Goal: Transaction & Acquisition: Purchase product/service

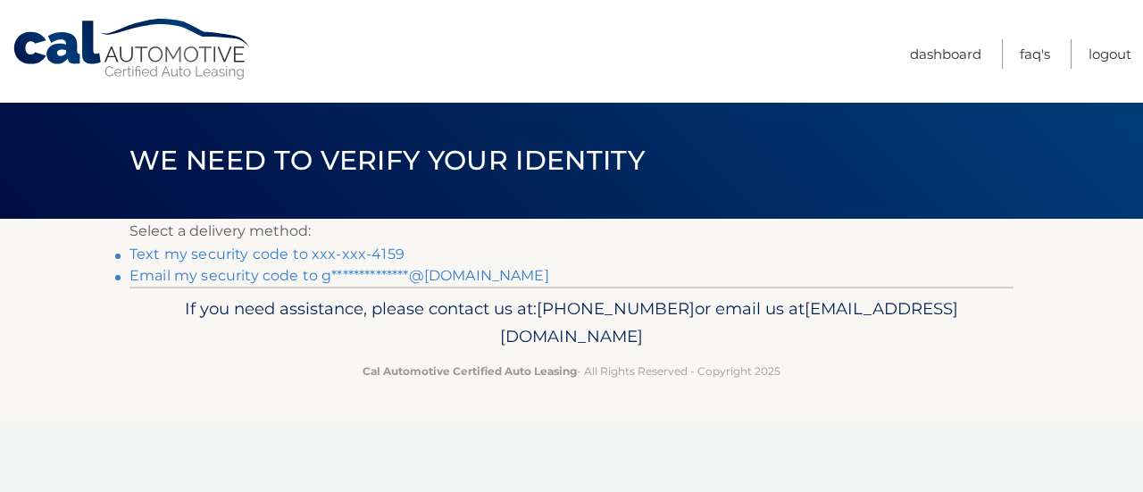
click at [177, 258] on link "Text my security code to xxx-xxx-4159" at bounding box center [266, 254] width 275 height 17
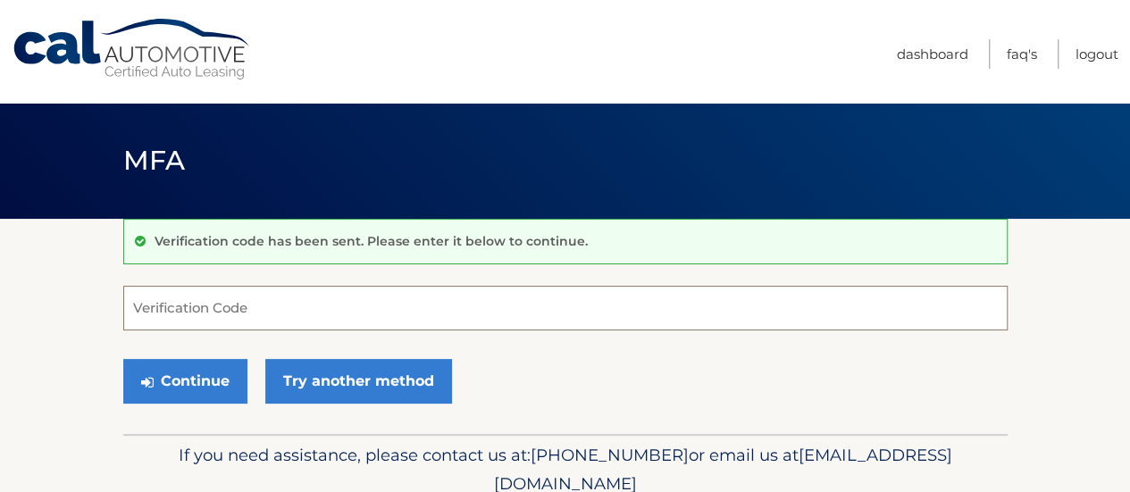
click at [251, 301] on input "Verification Code" at bounding box center [565, 308] width 884 height 45
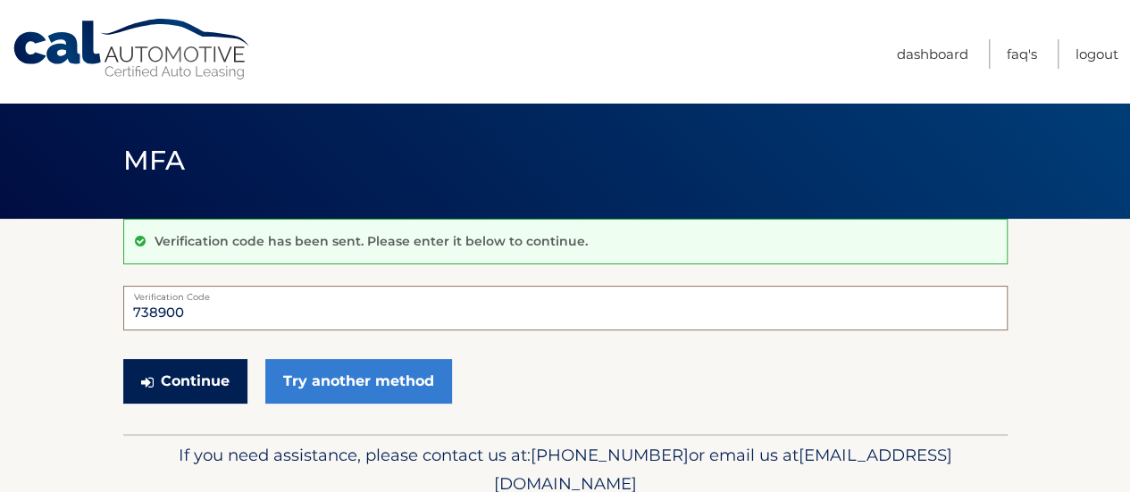
type input "738900"
click at [196, 368] on button "Continue" at bounding box center [185, 381] width 124 height 45
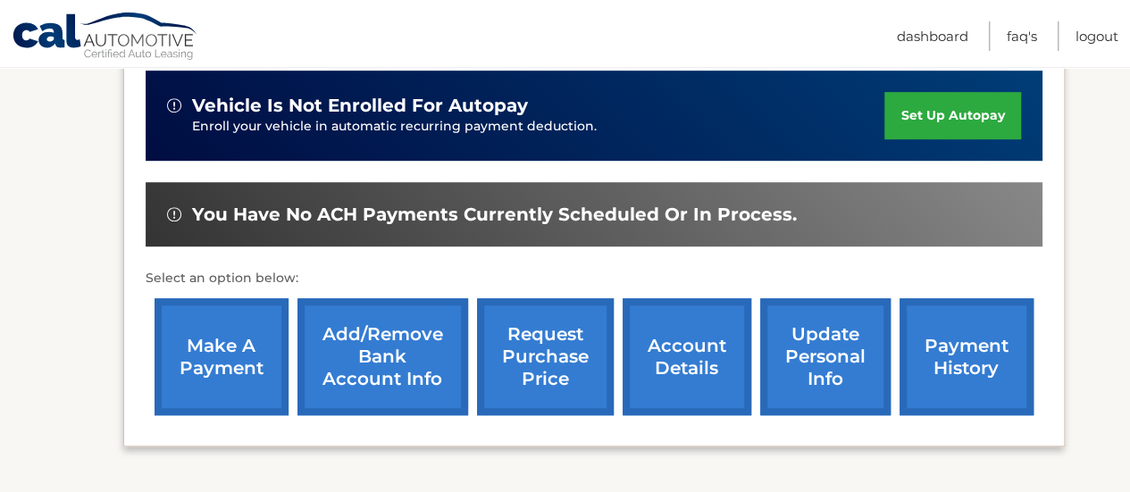
scroll to position [357, 0]
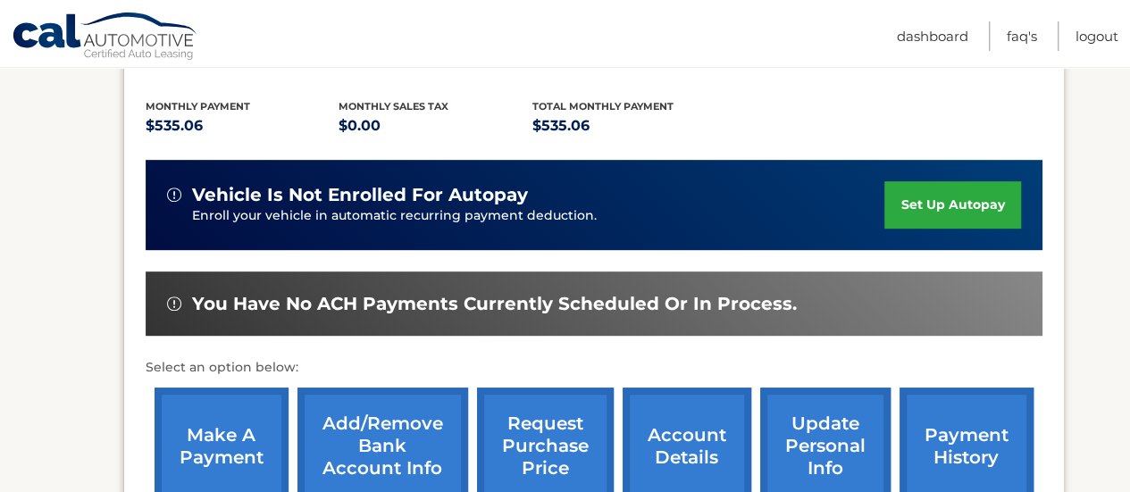
click at [200, 426] on link "make a payment" at bounding box center [221, 446] width 134 height 117
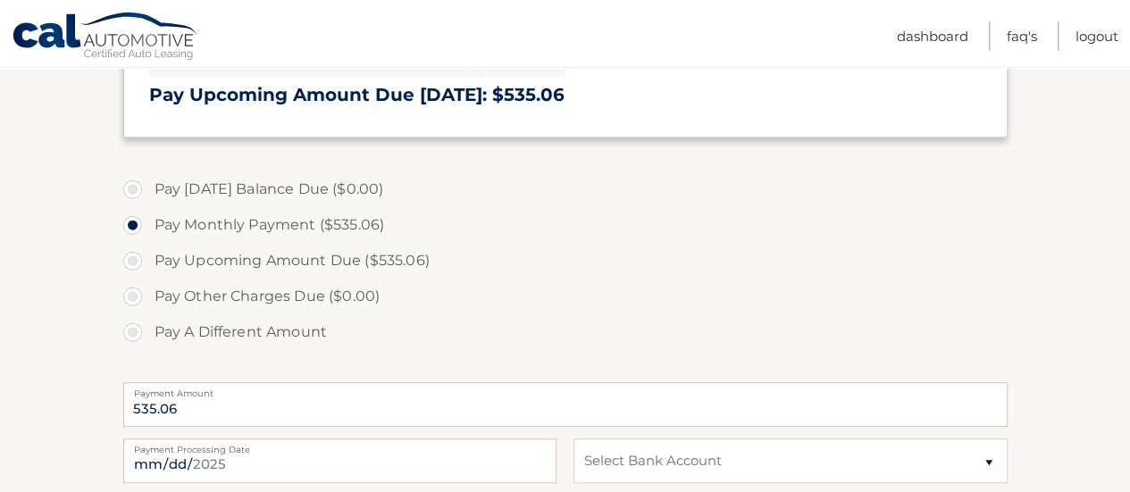
scroll to position [536, 0]
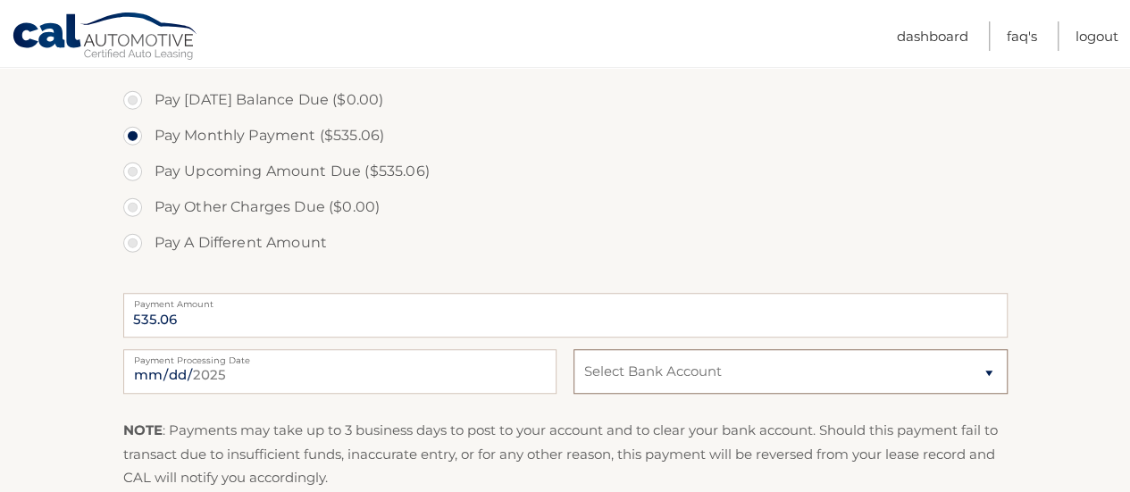
click at [889, 379] on select "Select Bank Account Checking TD BANK NA *****0197 Checking TD BANK NA *****0660" at bounding box center [789, 371] width 433 height 45
select select "ZjMyOTMxODUtYjU0YS00NzRiLThmZWQtZmFiMzMwYTMxODg4"
click at [573, 349] on select "Select Bank Account Checking TD BANK NA *****0197 Checking TD BANK NA *****0660" at bounding box center [789, 371] width 433 height 45
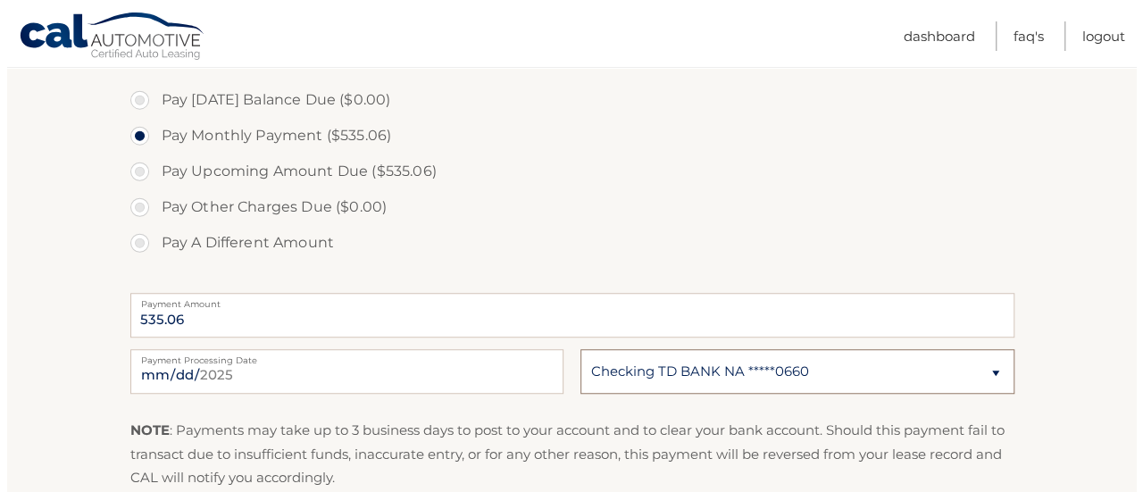
scroll to position [714, 0]
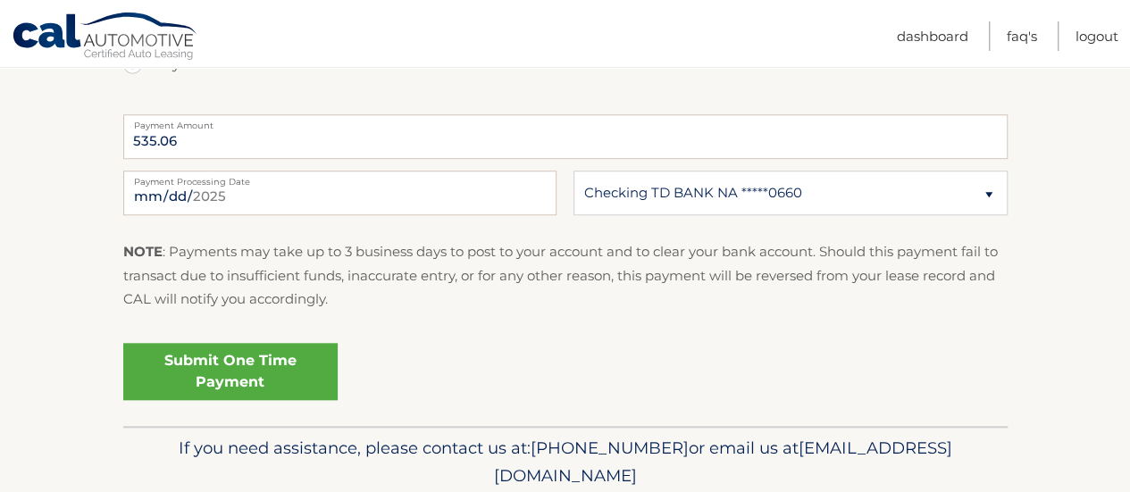
click at [239, 363] on link "Submit One Time Payment" at bounding box center [230, 371] width 214 height 57
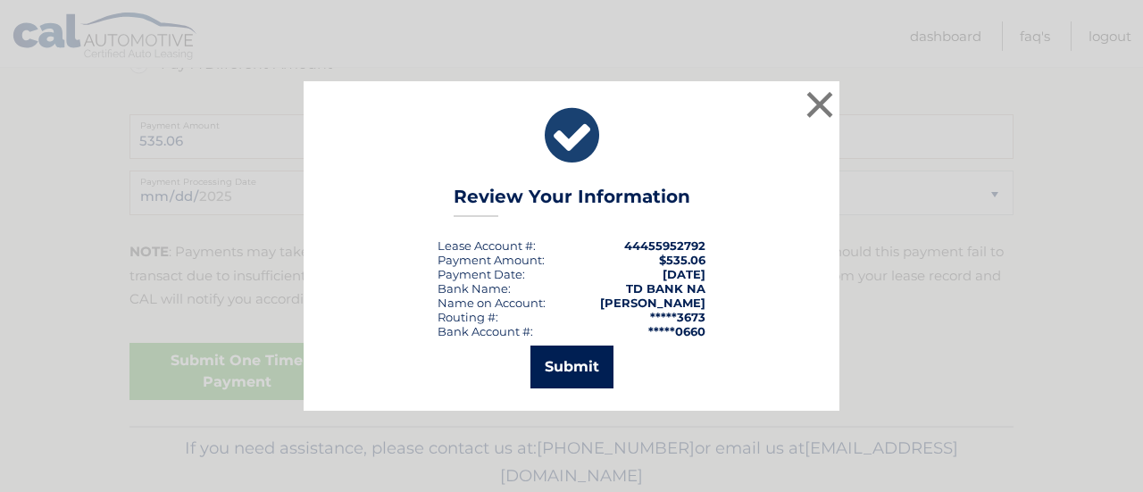
click at [598, 350] on button "Submit" at bounding box center [571, 367] width 83 height 43
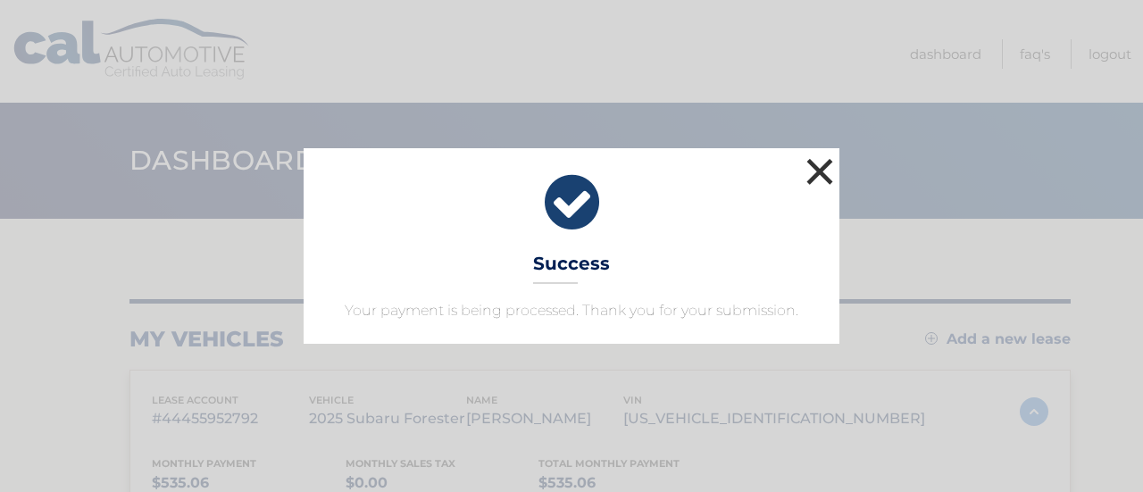
click at [825, 170] on button "×" at bounding box center [820, 172] width 36 height 36
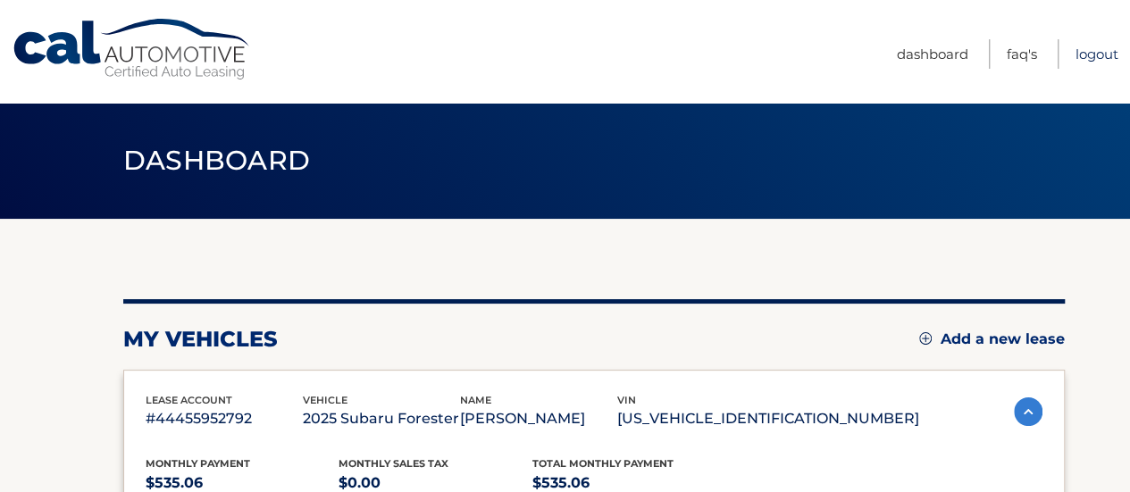
click at [1107, 53] on link "Logout" at bounding box center [1096, 53] width 43 height 29
